Goal: Information Seeking & Learning: Learn about a topic

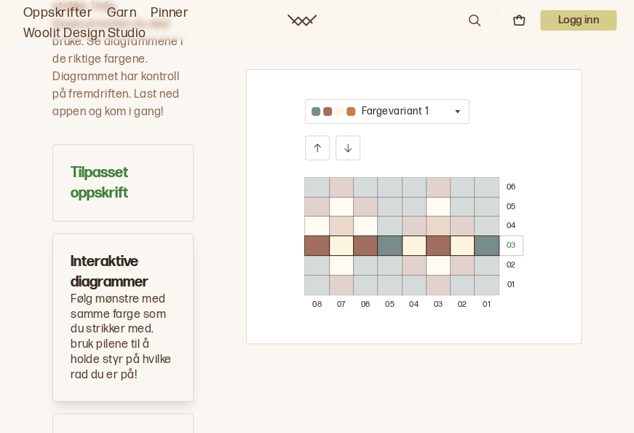
scroll to position [656, 0]
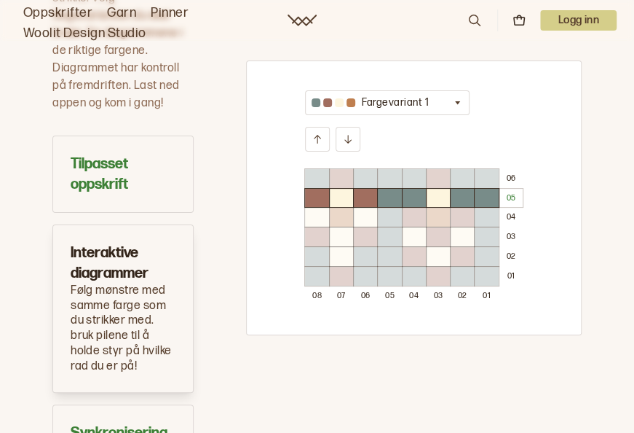
click at [452, 102] on icon "button" at bounding box center [457, 102] width 11 height 11
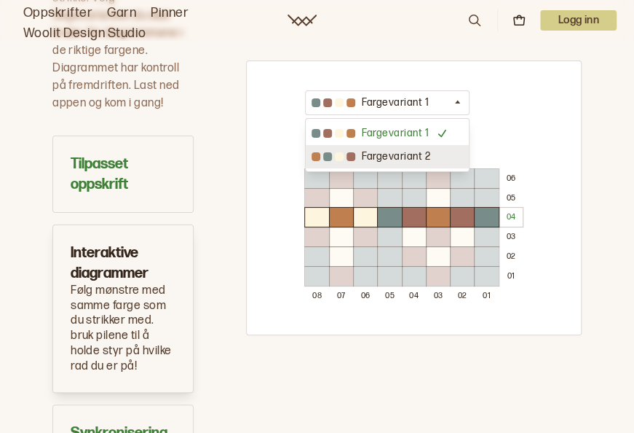
click at [428, 152] on div "Fargevariant 2" at bounding box center [387, 156] width 163 height 23
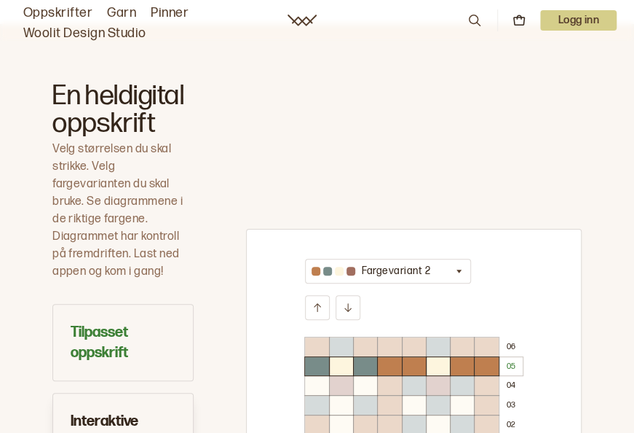
scroll to position [510, 0]
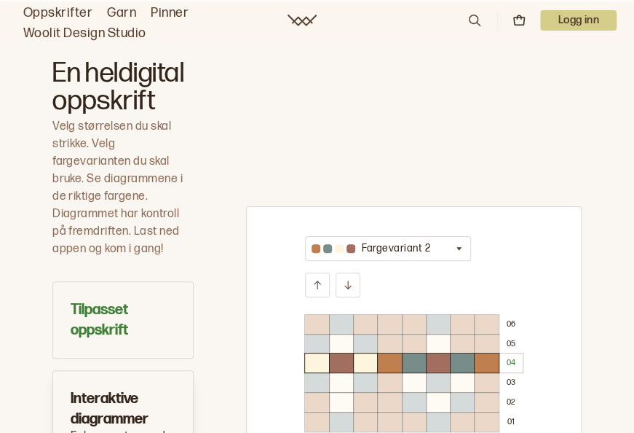
click at [401, 382] on div at bounding box center [389, 382] width 23 height 19
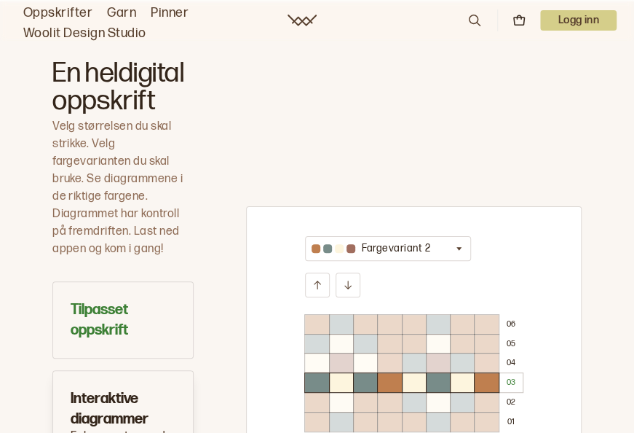
click at [404, 382] on div at bounding box center [414, 382] width 23 height 19
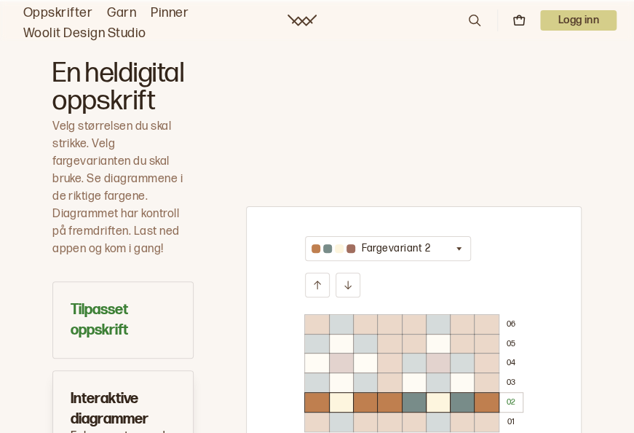
click at [400, 377] on div at bounding box center [389, 382] width 23 height 19
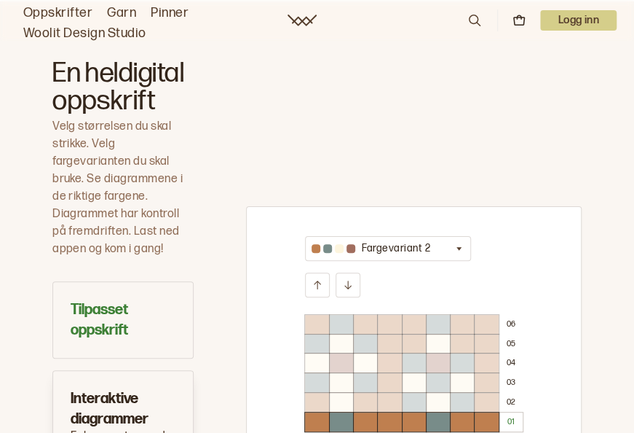
click at [400, 377] on div at bounding box center [389, 382] width 23 height 19
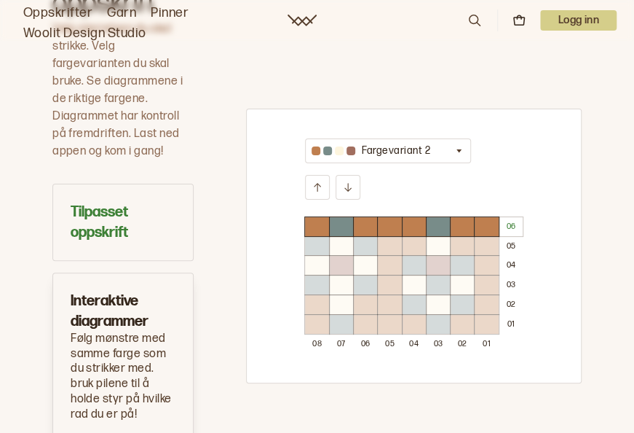
scroll to position [728, 0]
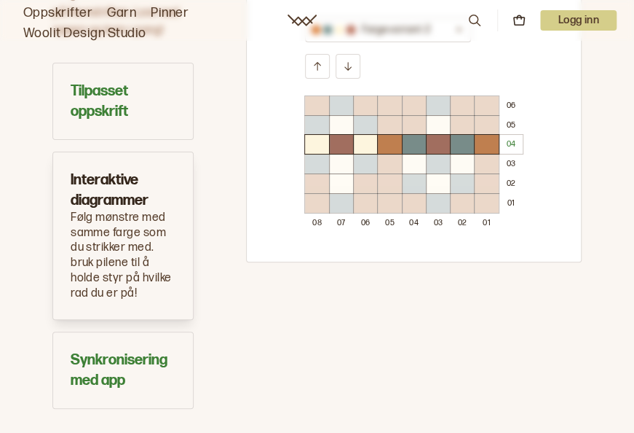
click at [434, 157] on div at bounding box center [438, 163] width 23 height 19
click at [436, 157] on div at bounding box center [438, 163] width 23 height 19
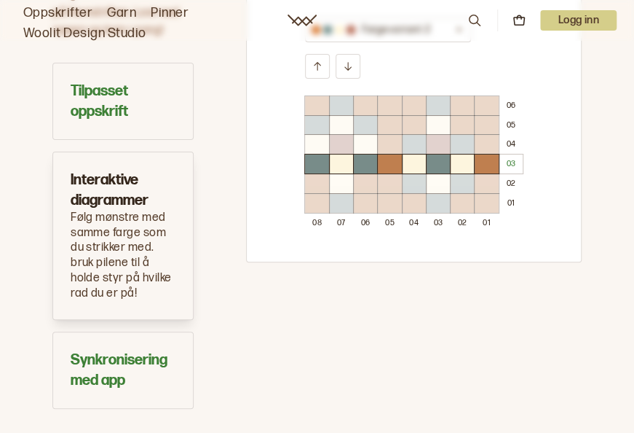
click at [434, 162] on div at bounding box center [438, 163] width 23 height 19
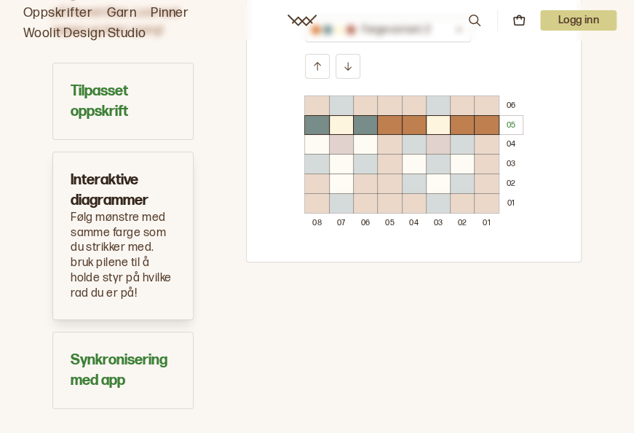
click at [436, 200] on div at bounding box center [438, 203] width 23 height 19
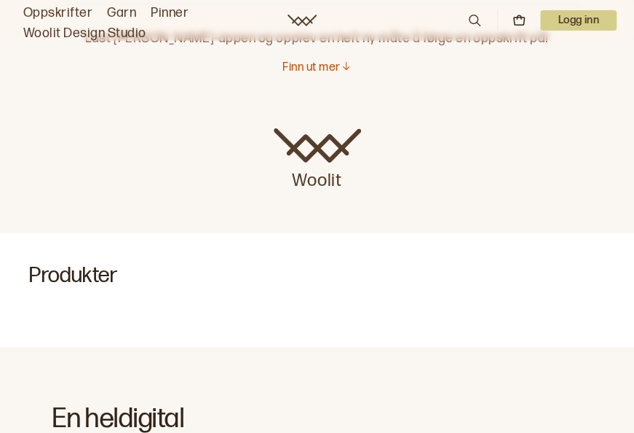
scroll to position [0, 0]
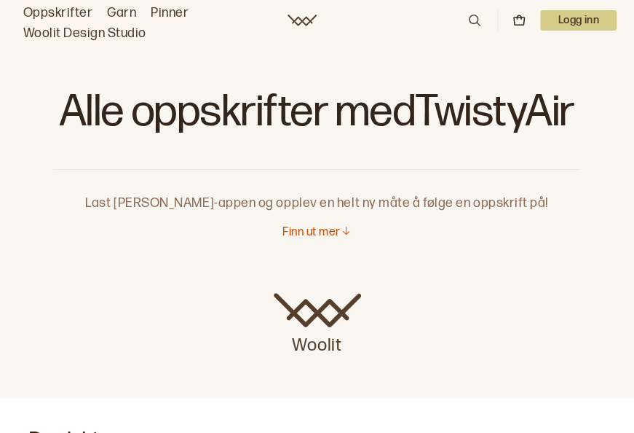
click at [295, 232] on p "Finn ut mer" at bounding box center [312, 232] width 58 height 15
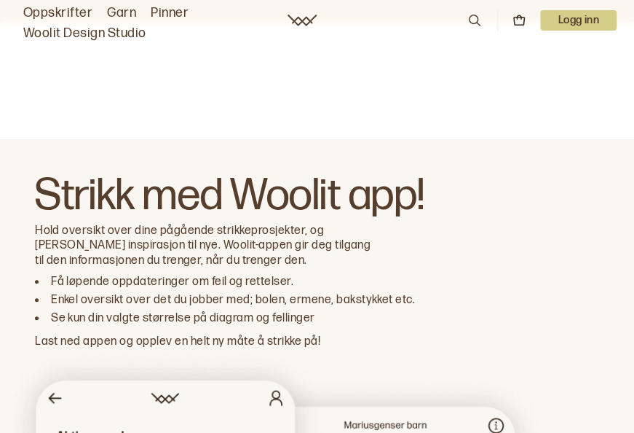
scroll to position [1103, 0]
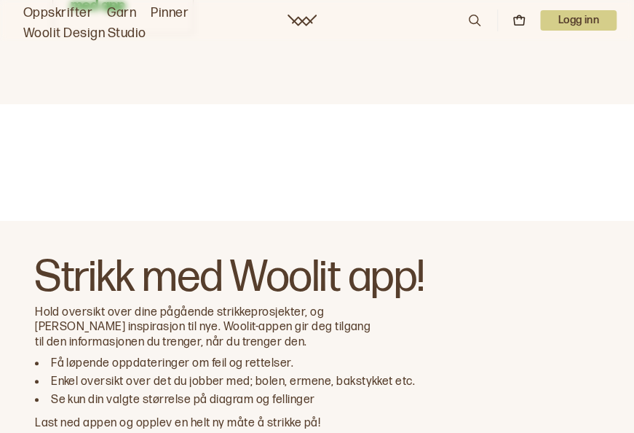
click at [59, 7] on link "Oppskrifter" at bounding box center [57, 13] width 69 height 20
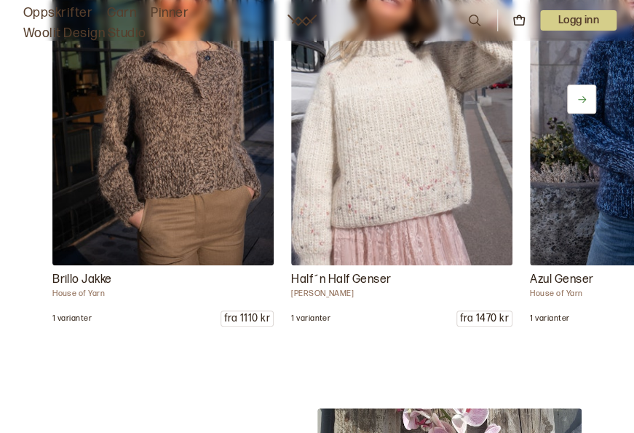
scroll to position [5828, 0]
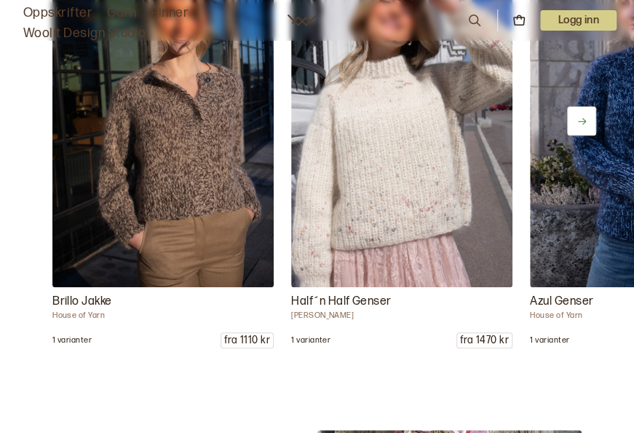
click at [594, 135] on button at bounding box center [581, 120] width 29 height 29
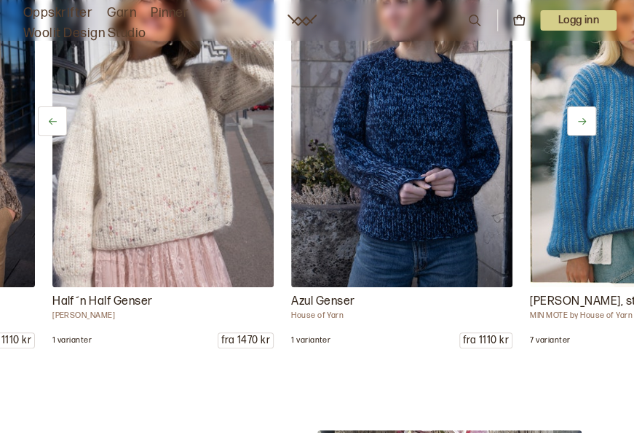
click at [594, 135] on button at bounding box center [581, 120] width 29 height 29
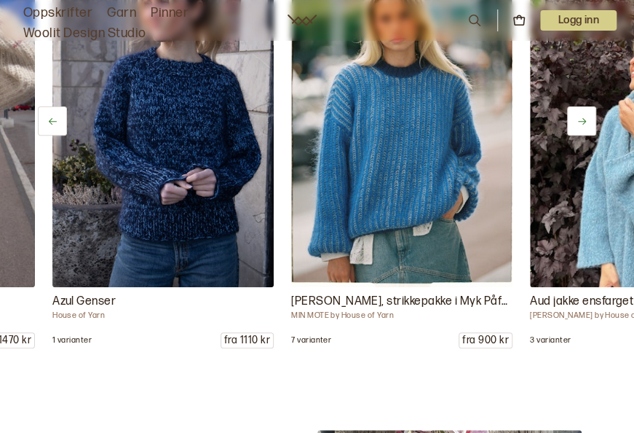
click at [592, 135] on button at bounding box center [581, 120] width 29 height 29
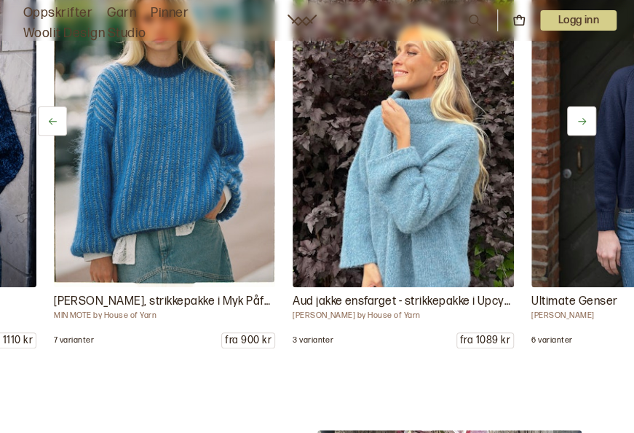
scroll to position [0, 717]
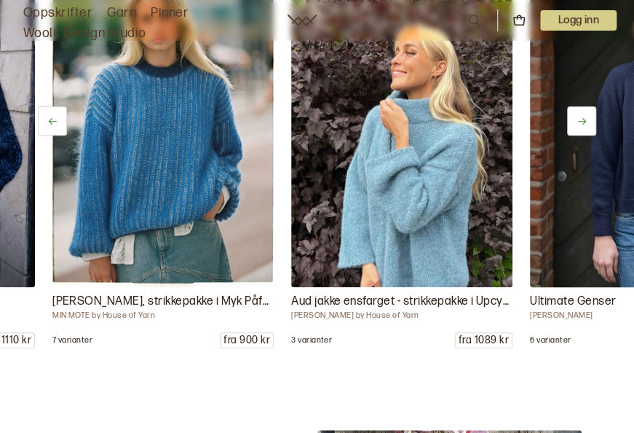
click at [562, 149] on div "Brillo Jakke House of Yarn 1 varianter fra 1110 kr Half´n Half Genser [PERSON_N…" at bounding box center [317, 151] width 634 height 393
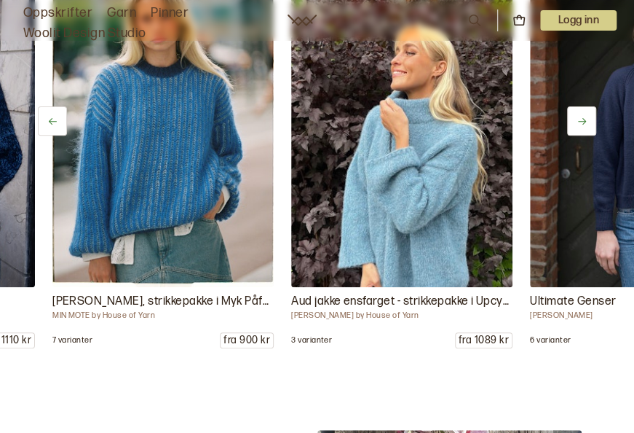
click at [571, 135] on button at bounding box center [581, 120] width 29 height 29
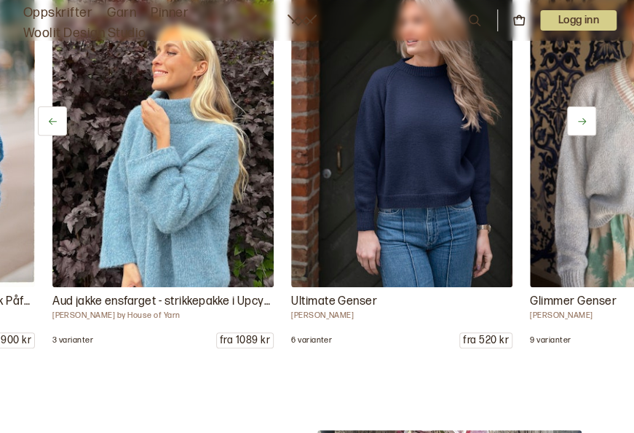
click at [570, 135] on button at bounding box center [581, 120] width 29 height 29
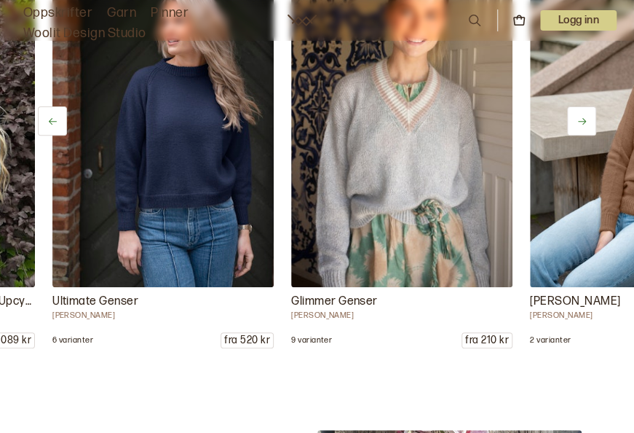
click at [569, 135] on button at bounding box center [581, 120] width 29 height 29
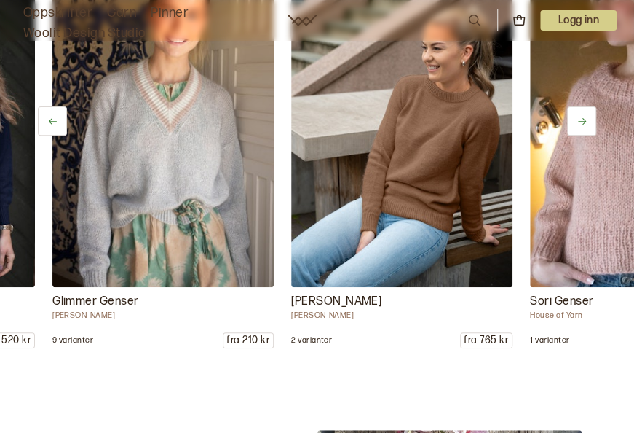
click at [568, 135] on button at bounding box center [581, 120] width 29 height 29
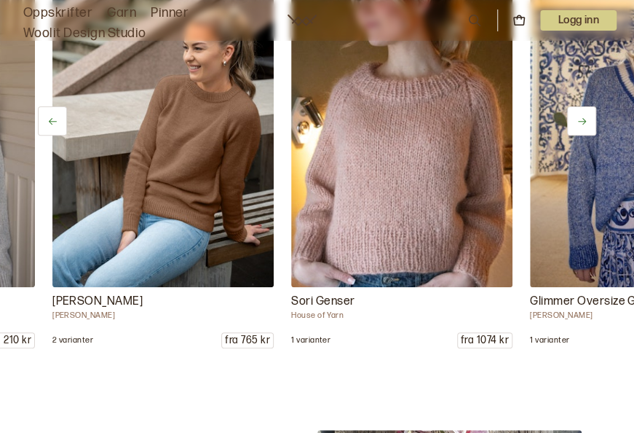
click at [568, 135] on button at bounding box center [581, 120] width 29 height 29
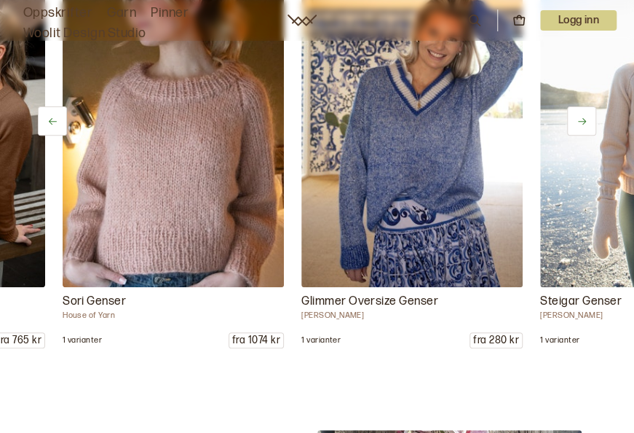
click at [570, 135] on button at bounding box center [581, 120] width 29 height 29
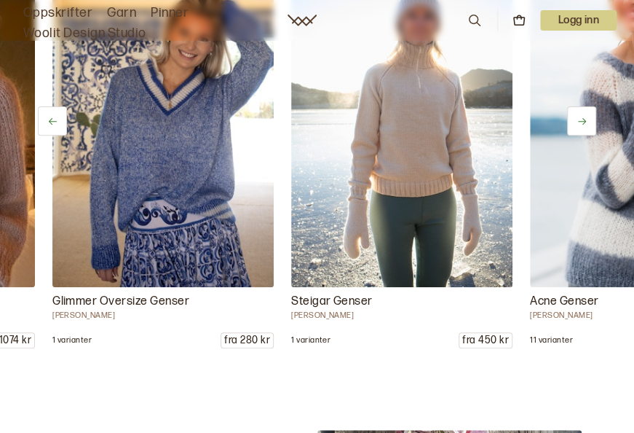
click at [570, 135] on button at bounding box center [581, 120] width 29 height 29
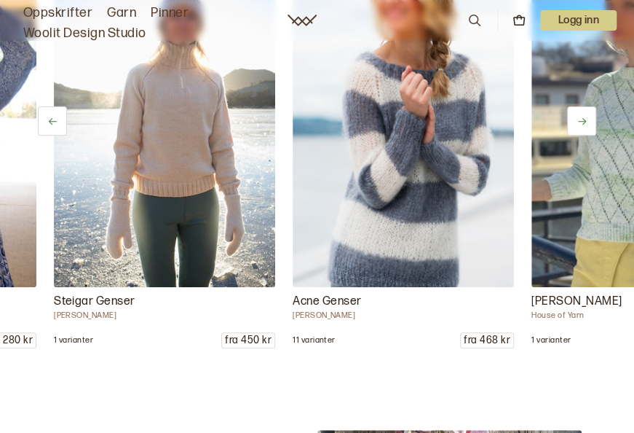
click at [568, 135] on button at bounding box center [581, 120] width 29 height 29
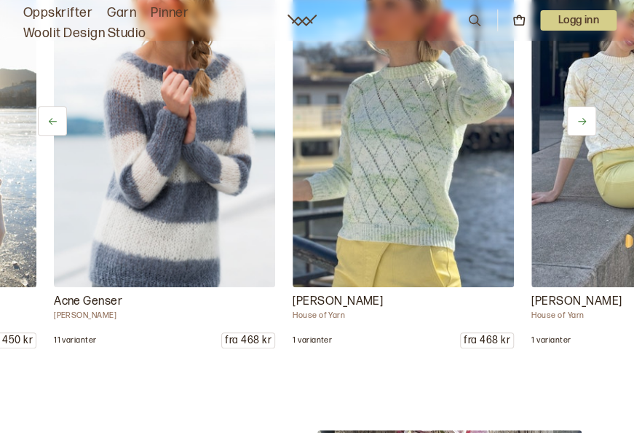
click at [568, 135] on button at bounding box center [581, 120] width 29 height 29
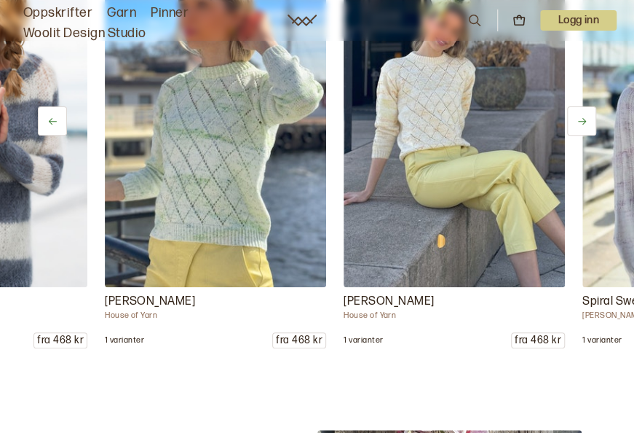
scroll to position [0, 2867]
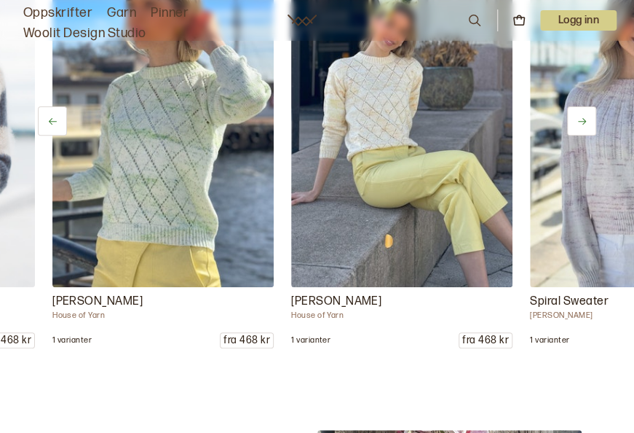
click at [56, 135] on button at bounding box center [52, 120] width 29 height 29
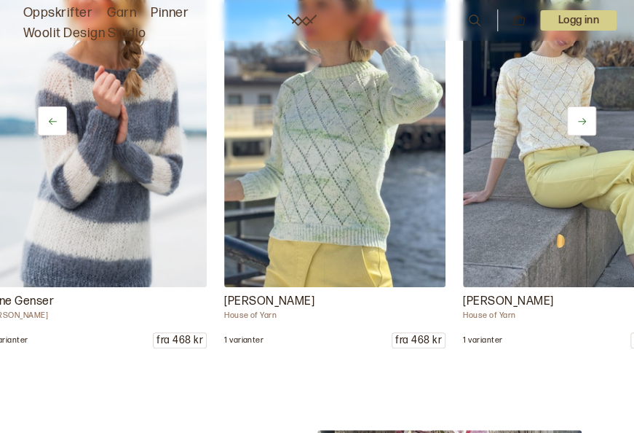
scroll to position [0, 2628]
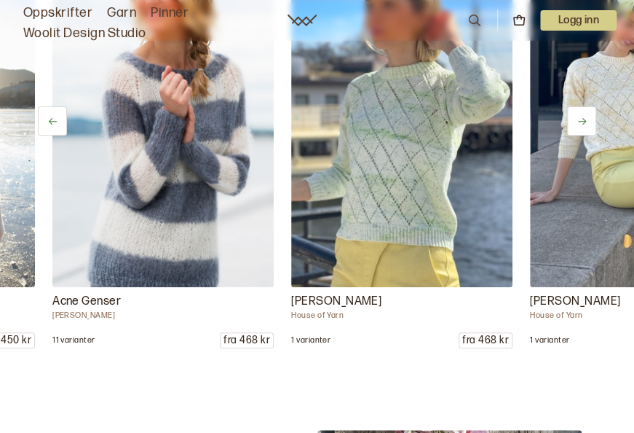
click at [586, 127] on icon at bounding box center [582, 121] width 11 height 11
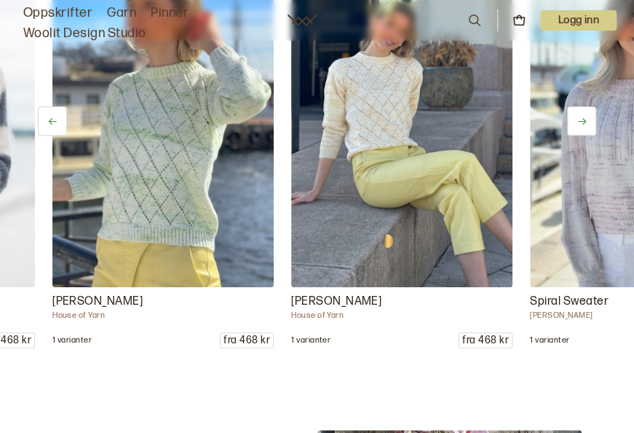
click at [586, 127] on icon at bounding box center [582, 121] width 11 height 11
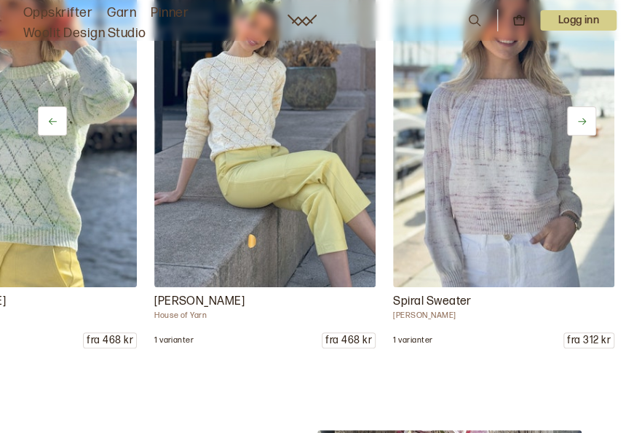
scroll to position [0, 3037]
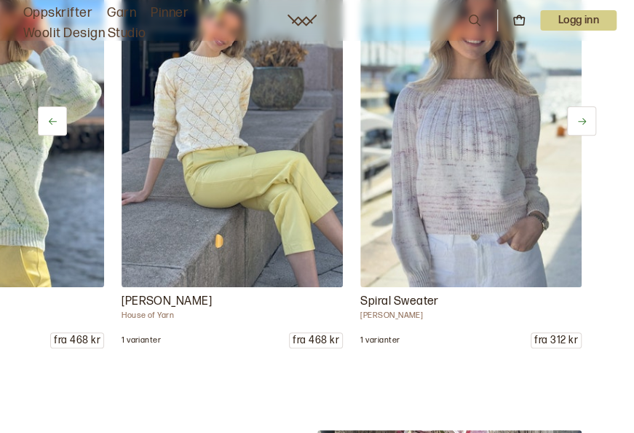
click at [586, 127] on icon at bounding box center [582, 121] width 11 height 11
click at [585, 127] on icon at bounding box center [582, 121] width 11 height 11
